Goal: Information Seeking & Learning: Understand process/instructions

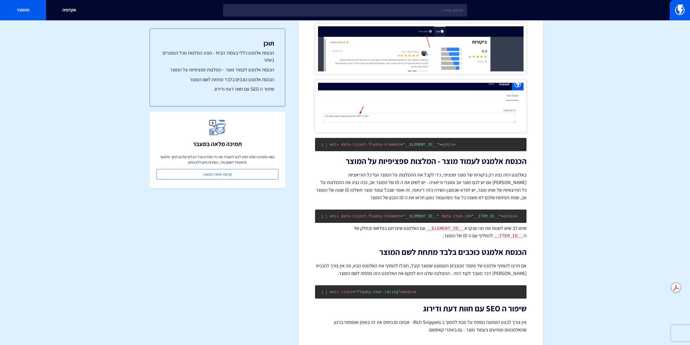
drag, startPoint x: 341, startPoint y: 164, endPoint x: 336, endPoint y: 125, distance: 39.1
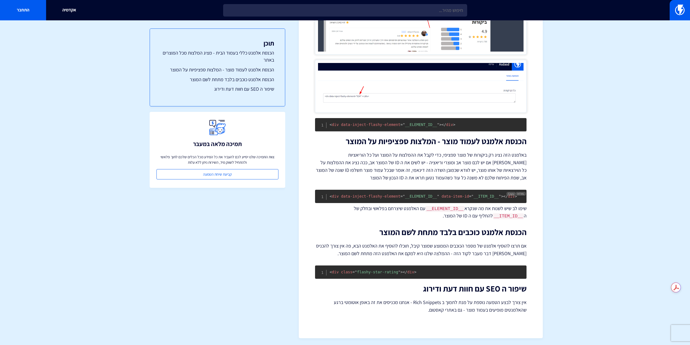
drag, startPoint x: 341, startPoint y: 83, endPoint x: 341, endPoint y: 189, distance: 106.0
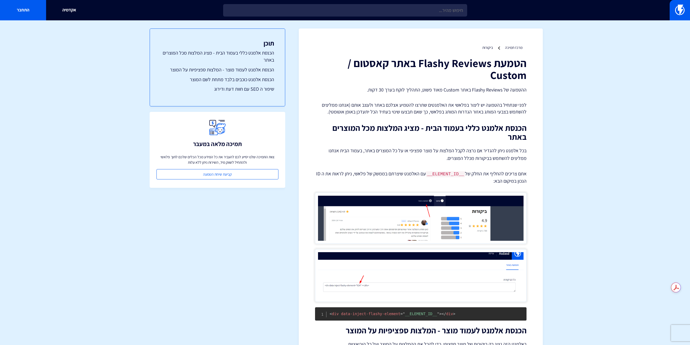
drag, startPoint x: 314, startPoint y: 99, endPoint x: 305, endPoint y: 77, distance: 23.6
click at [524, 59] on h1 "הטמעת Flashy Reviews באתר קאסטום / Custom" at bounding box center [421, 69] width 212 height 24
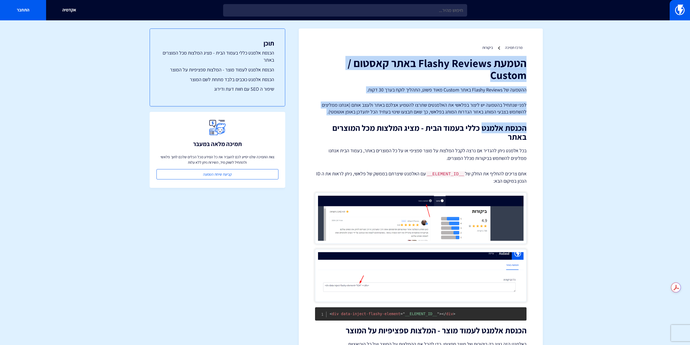
drag, startPoint x: 527, startPoint y: 61, endPoint x: 482, endPoint y: 122, distance: 76.1
click at [482, 121] on div "מרכז תמיכה ביקורות הטמעת Flashy Reviews באתר קאסטום / Custom ההטמעה של Flashy R…" at bounding box center [421, 277] width 244 height 498
click at [482, 122] on div "הטמעת Flashy Reviews באתר קאסטום / Custom ההטמעה של Flashy Reviews באתר Custom …" at bounding box center [421, 280] width 212 height 446
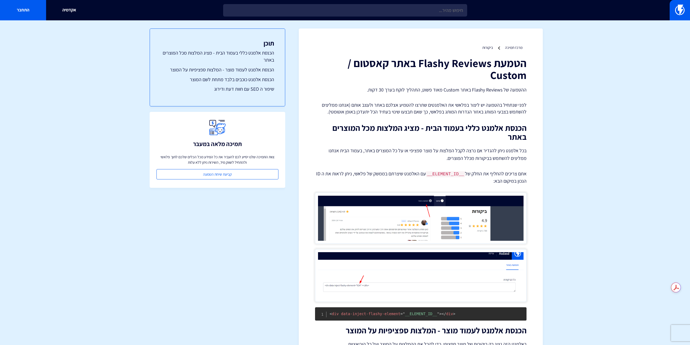
click at [528, 61] on div "מרכז תמיכה ביקורות הטמעת Flashy Reviews באתר קאסטום / Custom ההטמעה של Flashy R…" at bounding box center [421, 277] width 244 height 498
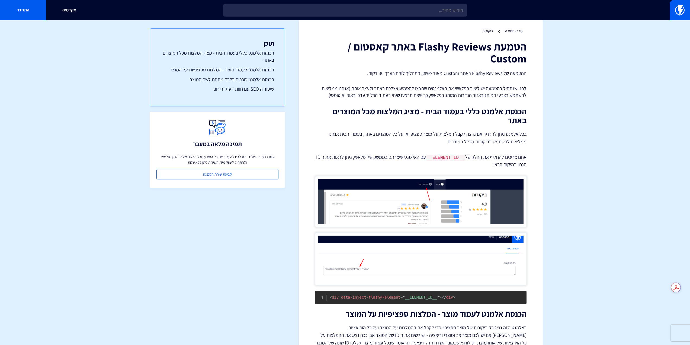
scroll to position [189, 0]
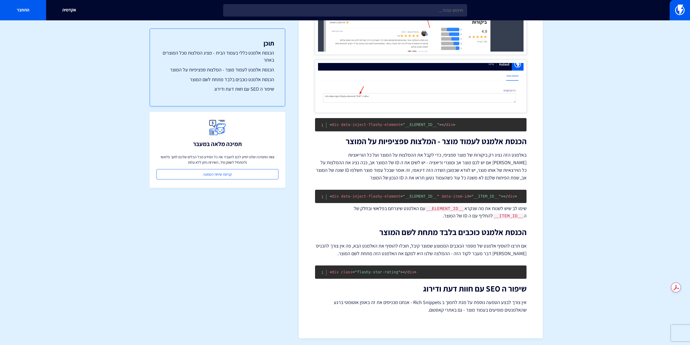
drag, startPoint x: 531, startPoint y: 89, endPoint x: 504, endPoint y: 172, distance: 87.0
drag, startPoint x: 474, startPoint y: 145, endPoint x: 474, endPoint y: 209, distance: 64.0
click at [373, 270] on span "= " flashy-star-rating "" at bounding box center [377, 272] width 48 height 4
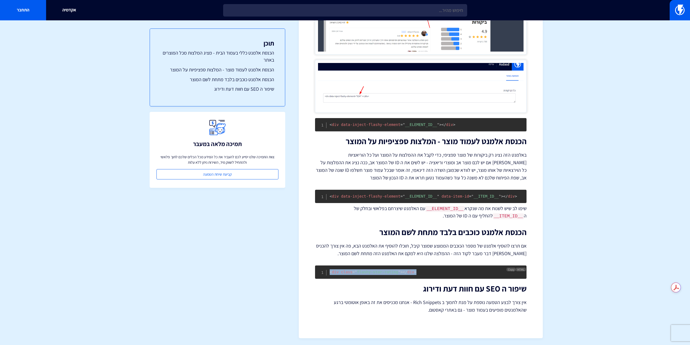
copy code "< div class = " flashy-star-rating " > </ div >"
